Goal: Task Accomplishment & Management: Use online tool/utility

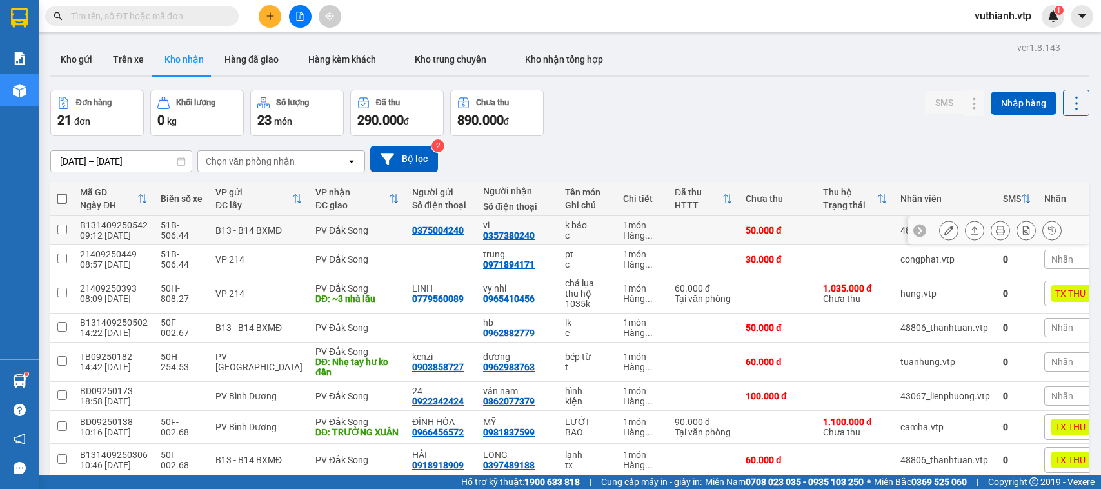
click at [940, 219] on button at bounding box center [949, 230] width 18 height 23
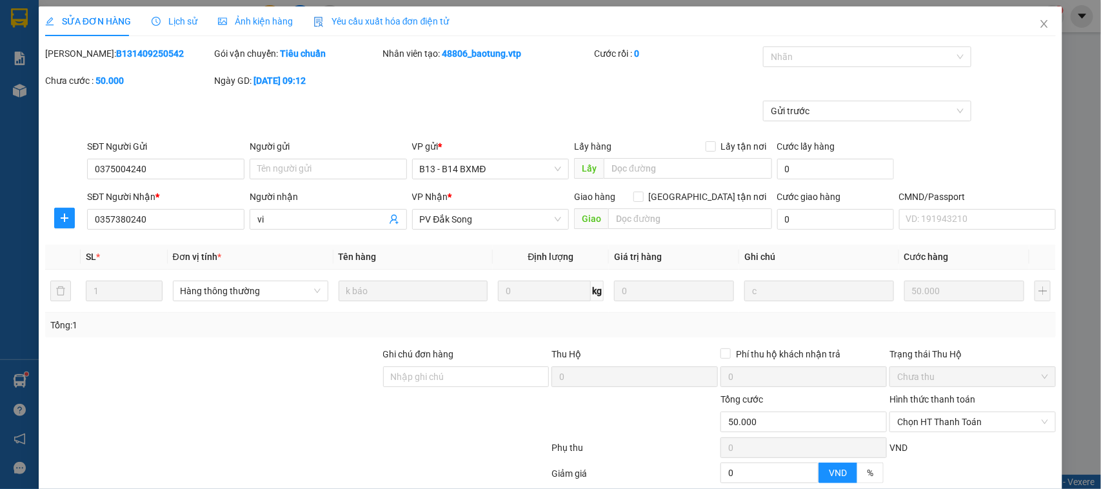
type input "0375004240"
type input "0357380240"
type input "vi"
type input "50.000"
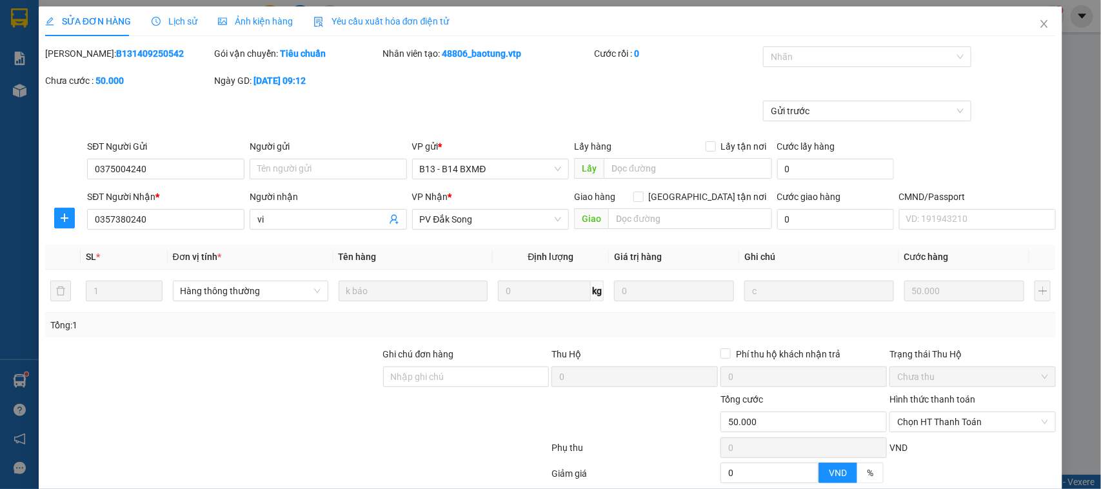
type input "2.500"
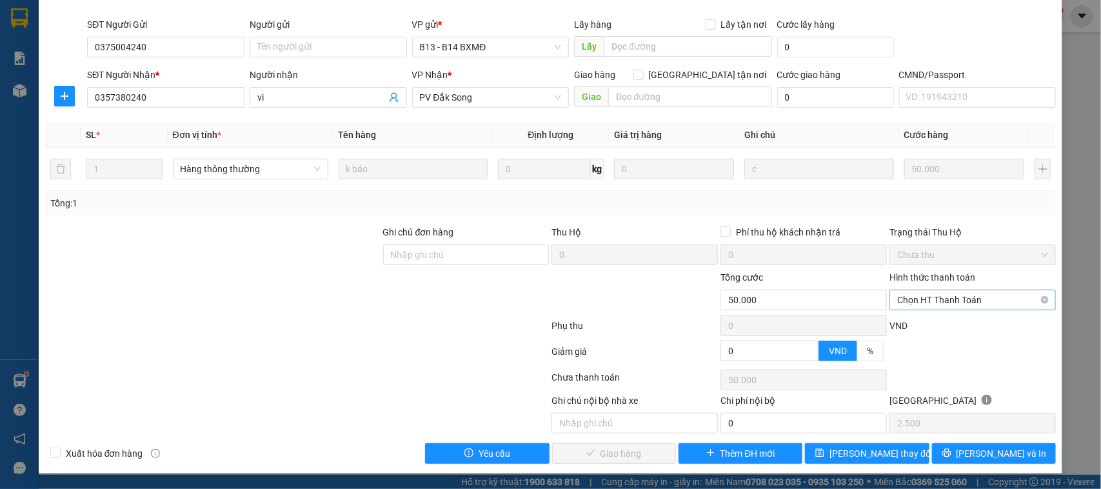
click at [997, 294] on span "Chọn HT Thanh Toán" at bounding box center [972, 299] width 151 height 19
click at [956, 299] on span "Chọn HT Thanh Toán" at bounding box center [972, 299] width 151 height 19
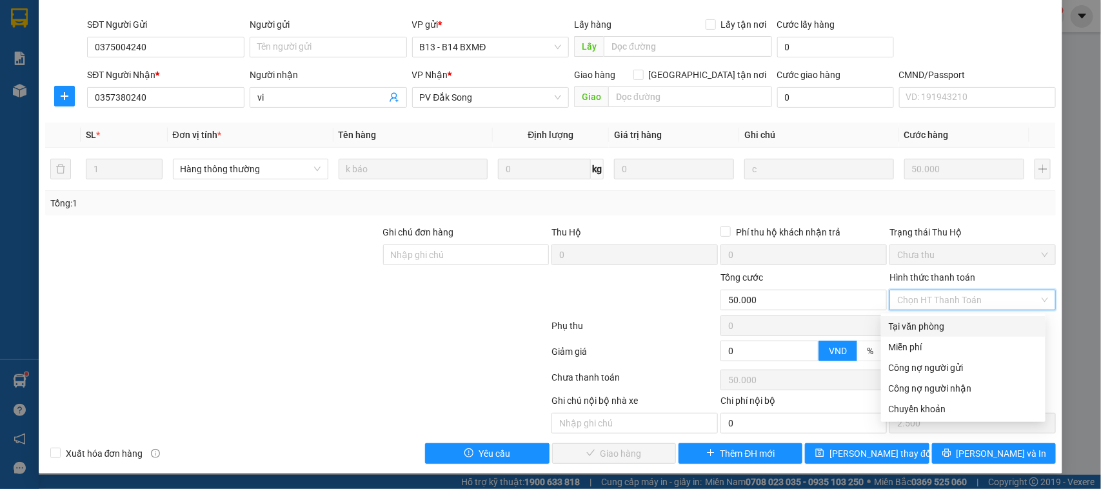
click at [952, 324] on div "Tại văn phòng" at bounding box center [963, 326] width 149 height 14
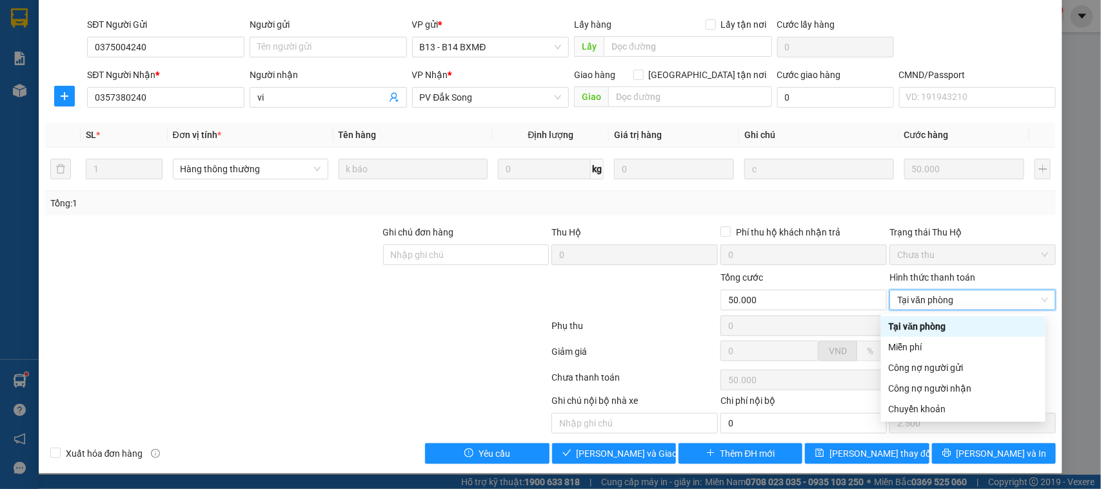
type input "0"
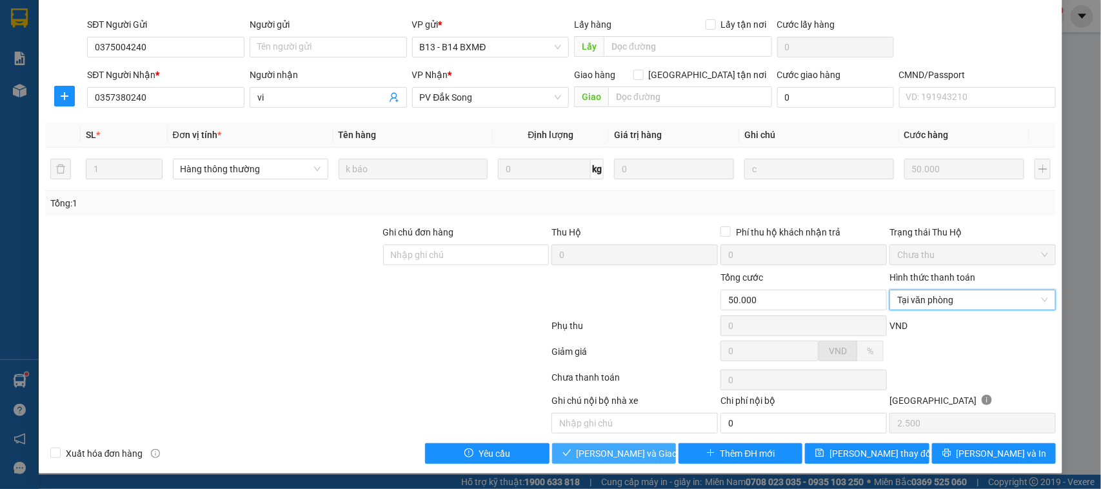
click at [634, 460] on span "[PERSON_NAME] và Giao hàng" at bounding box center [638, 453] width 124 height 14
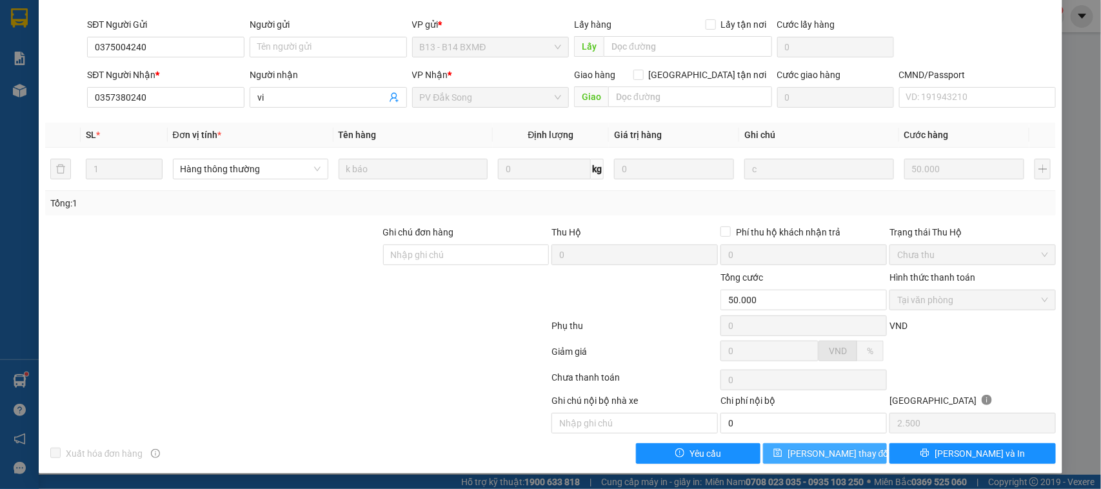
click at [842, 462] on button "[PERSON_NAME] thay đổi" at bounding box center [825, 453] width 124 height 21
